Goal: Information Seeking & Learning: Learn about a topic

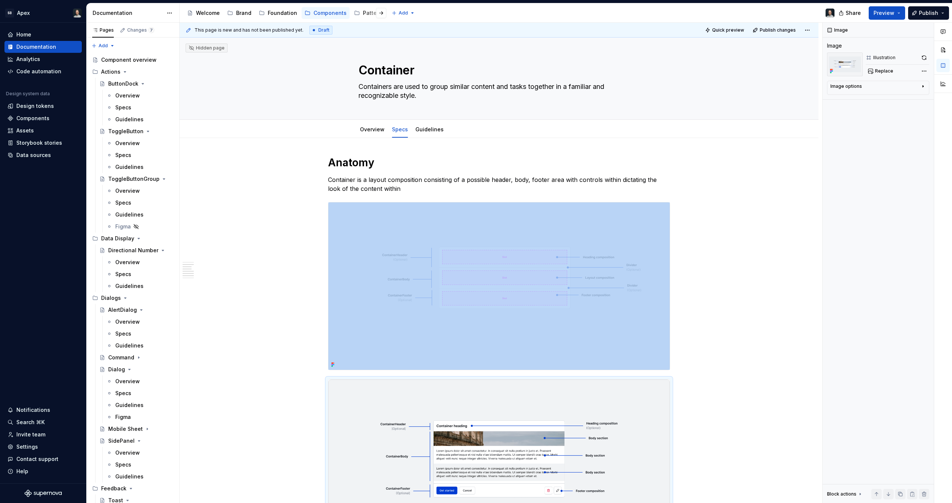
scroll to position [389, 0]
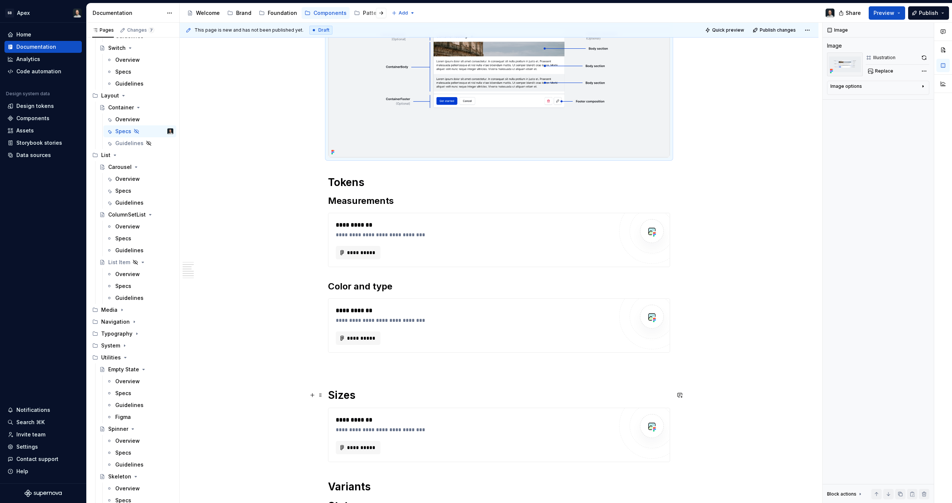
click at [254, 389] on div "**********" at bounding box center [499, 220] width 639 height 943
click at [254, 390] on div "**********" at bounding box center [501, 263] width 643 height 480
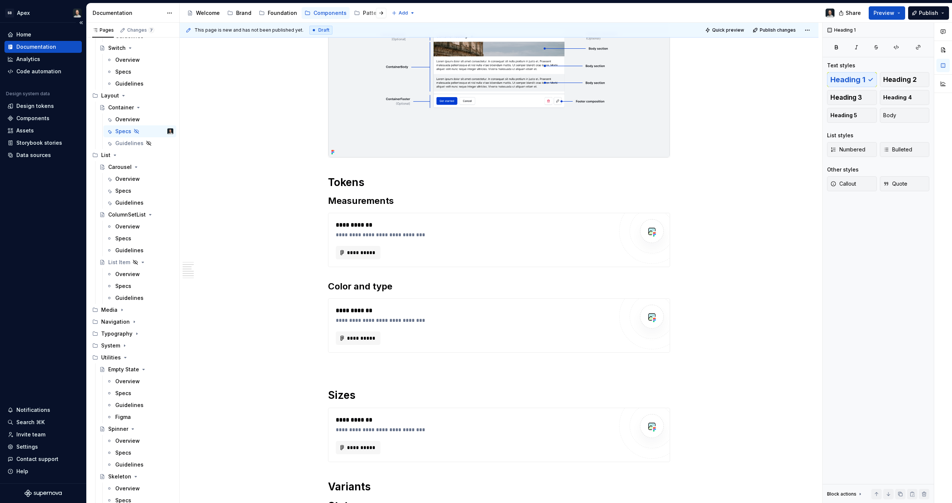
click at [66, 235] on div "Home Documentation Analytics Code automation Design system data Design tokens C…" at bounding box center [43, 253] width 86 height 460
drag, startPoint x: 269, startPoint y: 83, endPoint x: 0, endPoint y: 91, distance: 269.4
click at [269, 83] on div "**********" at bounding box center [501, 263] width 643 height 480
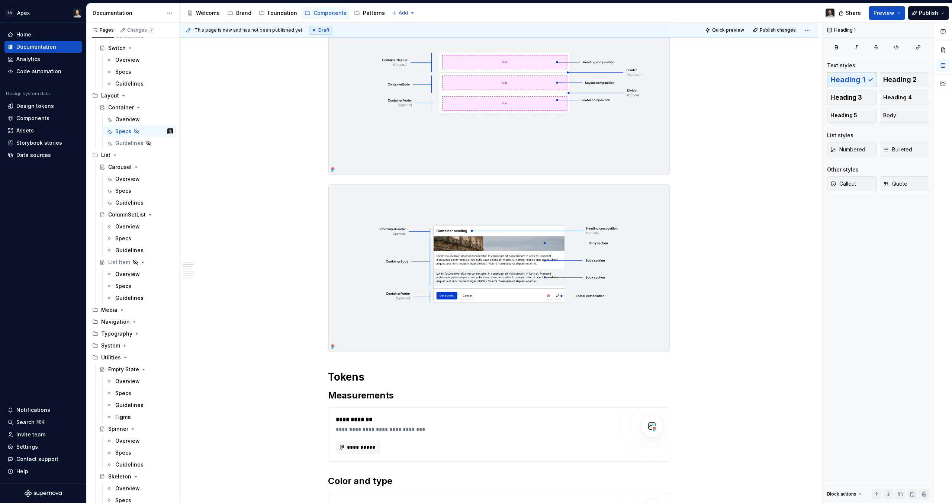
scroll to position [195, 0]
click at [406, 12] on html "SB Apex Home Documentation Analytics Code automation Design system data Design …" at bounding box center [476, 251] width 952 height 503
click at [218, 304] on html "SB Apex Home Documentation Analytics Code automation Design system data Design …" at bounding box center [476, 251] width 952 height 503
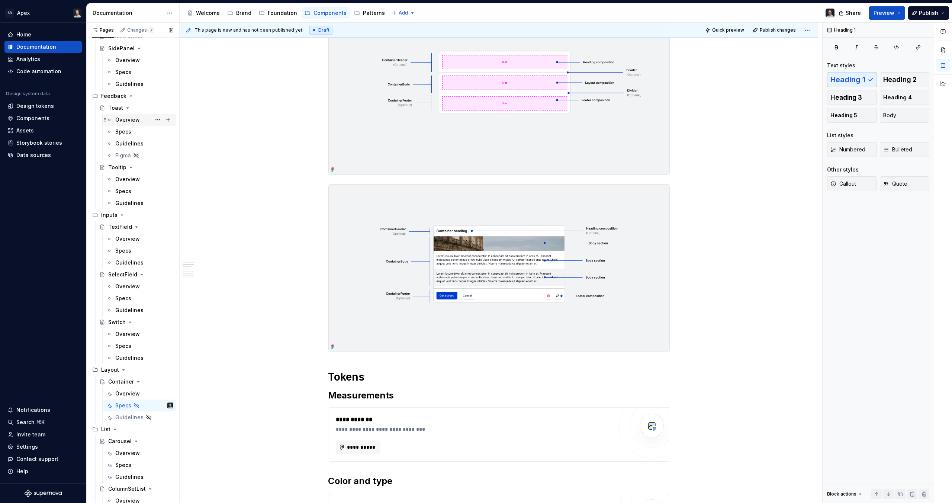
scroll to position [385, 0]
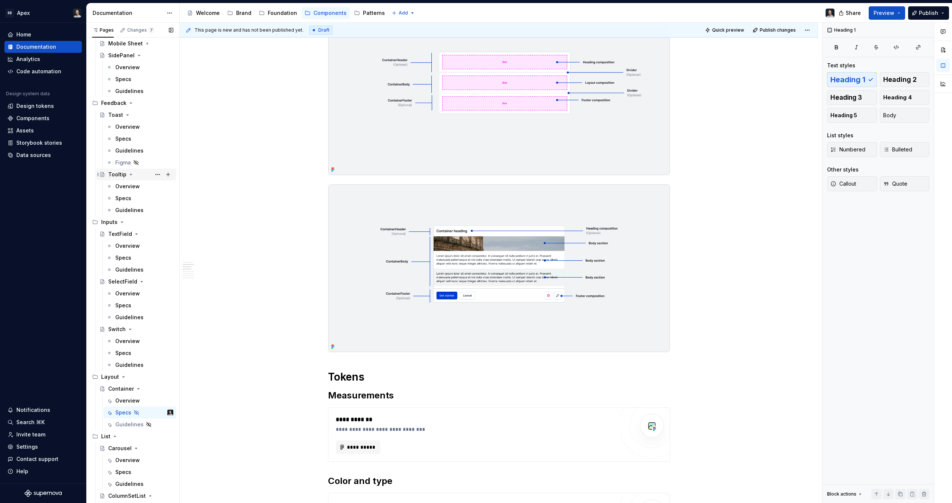
click at [119, 173] on div "Tooltip" at bounding box center [117, 174] width 18 height 7
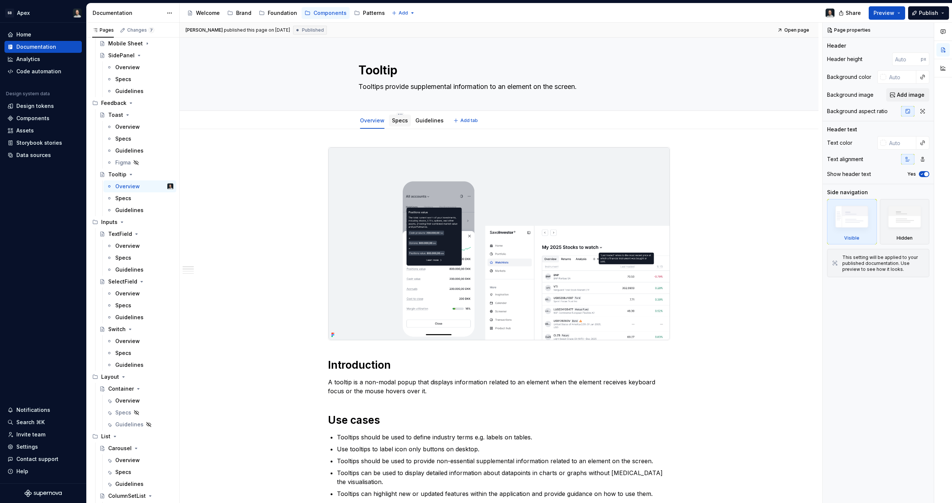
click at [399, 123] on link "Specs" at bounding box center [400, 120] width 16 height 6
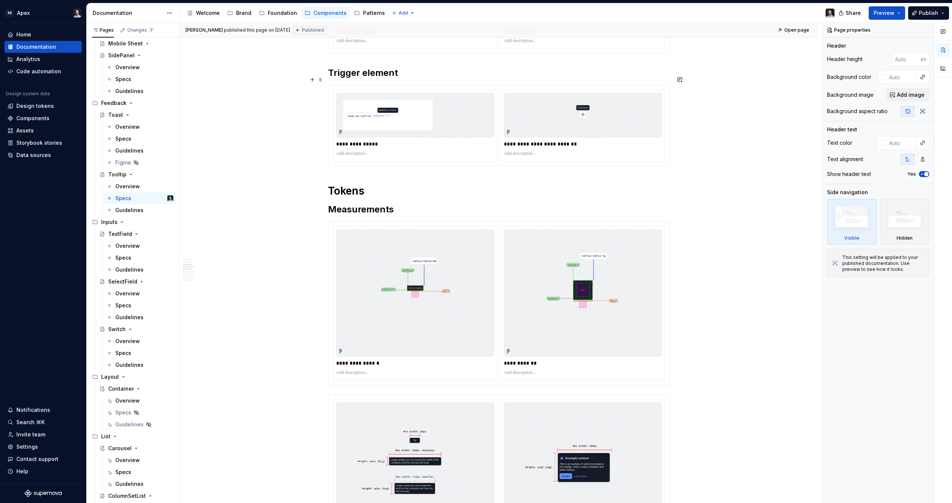
scroll to position [278, 0]
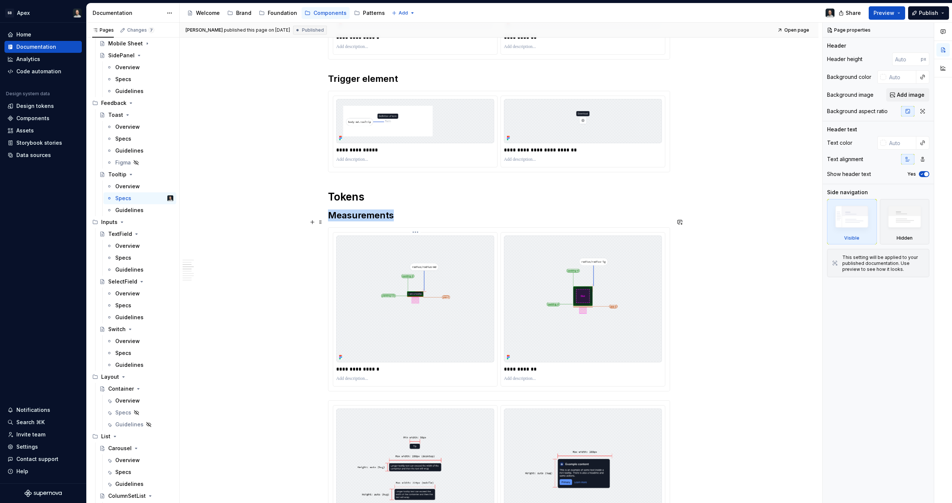
click at [446, 284] on img at bounding box center [415, 298] width 158 height 127
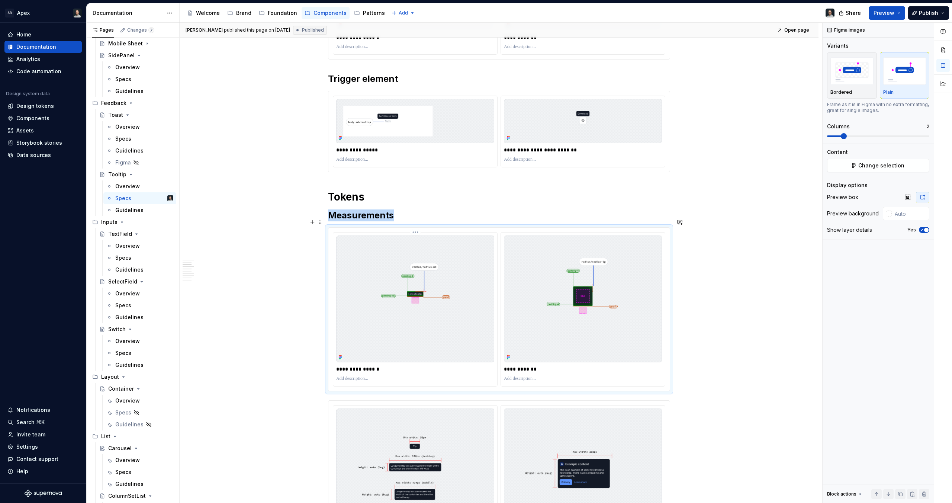
click at [447, 289] on img at bounding box center [415, 298] width 158 height 127
type textarea "*"
